Goal: Transaction & Acquisition: Purchase product/service

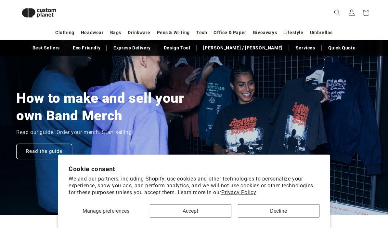
scroll to position [435, 0]
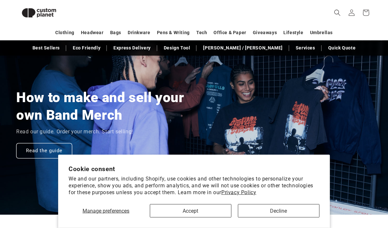
click at [260, 217] on button "Decline" at bounding box center [279, 210] width 82 height 13
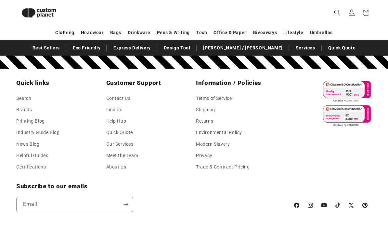
scroll to position [1080, 0]
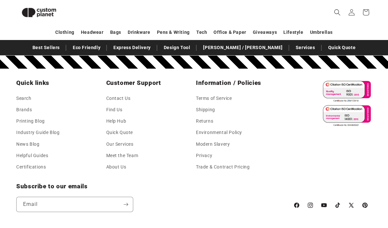
click at [118, 105] on link "Find Us" at bounding box center [114, 109] width 16 height 11
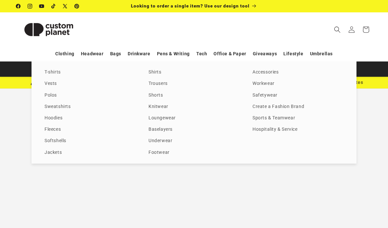
click at [52, 72] on link "T-shirts" at bounding box center [90, 72] width 91 height 9
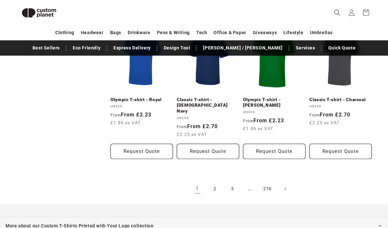
scroll to position [643, 0]
click at [216, 182] on link "2" at bounding box center [215, 189] width 14 height 14
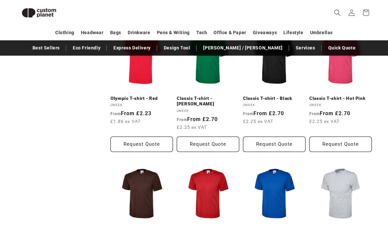
scroll to position [240, 0]
click at [272, 96] on link "Classic T-shirt - Black" at bounding box center [274, 99] width 62 height 6
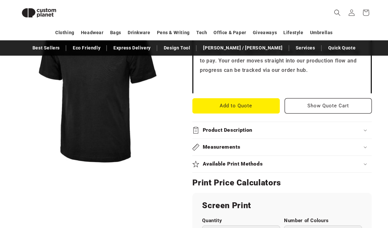
scroll to position [233, 0]
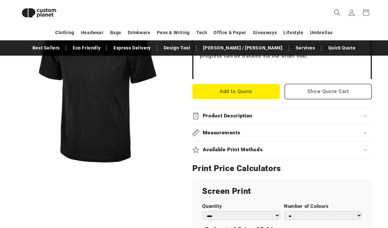
click at [241, 147] on h2 "Available Print Methods" at bounding box center [233, 150] width 60 height 7
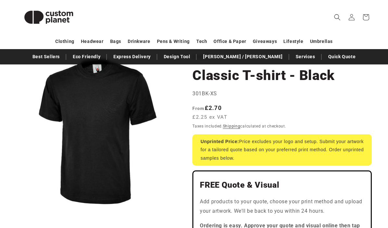
scroll to position [0, 0]
